Goal: Transaction & Acquisition: Purchase product/service

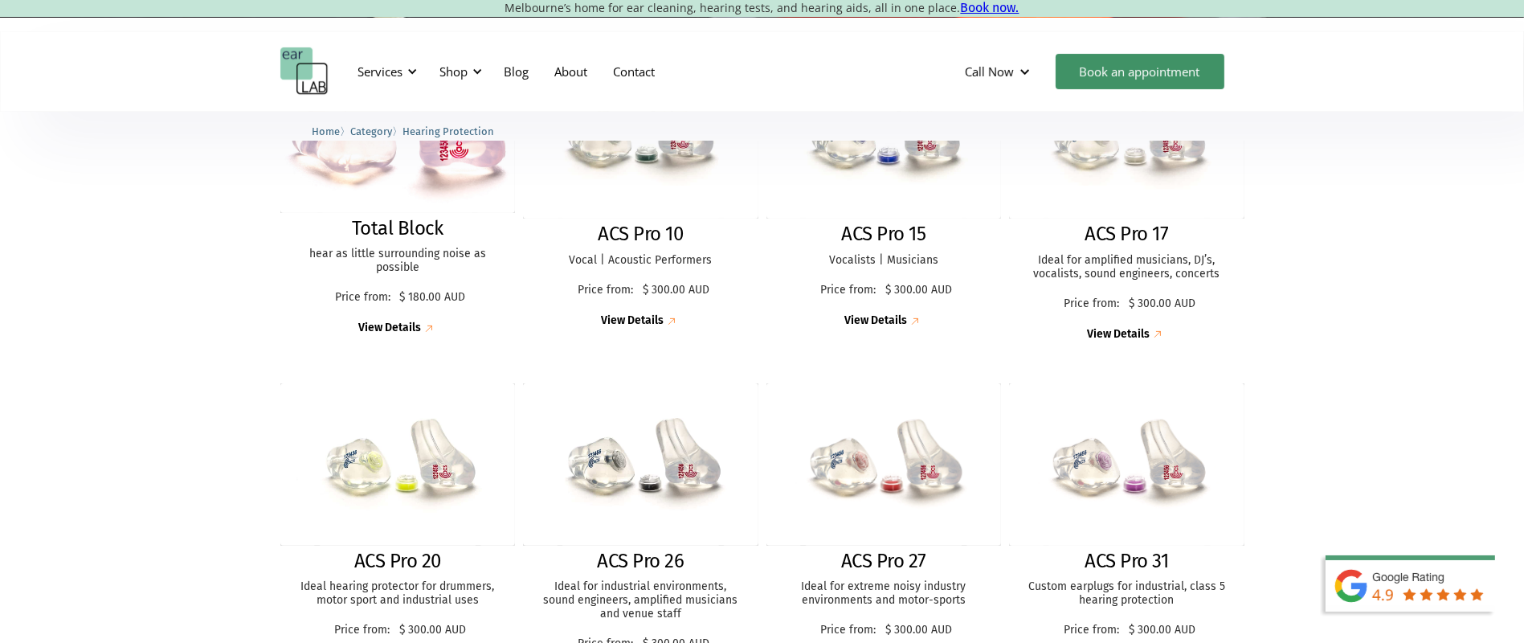
scroll to position [506, 0]
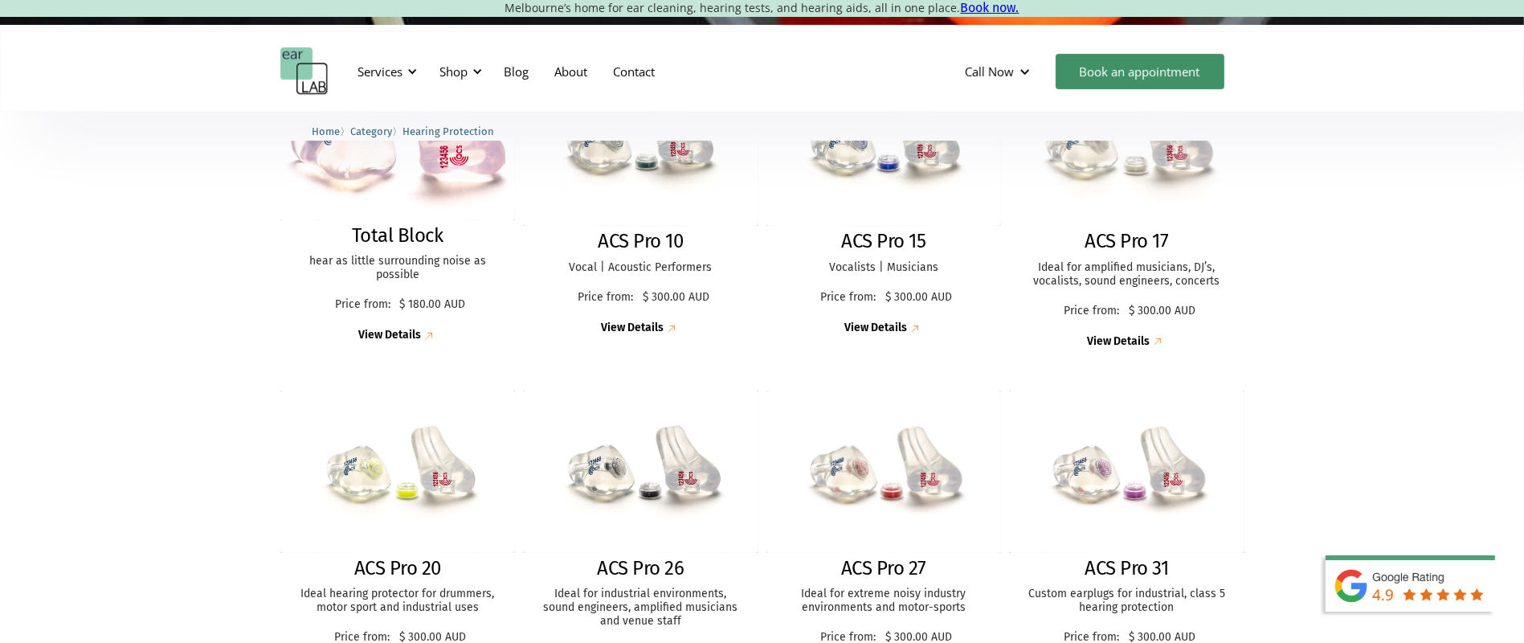
click at [1112, 238] on h2 "ACS Pro 17" at bounding box center [1127, 241] width 84 height 23
